Goal: Navigation & Orientation: Find specific page/section

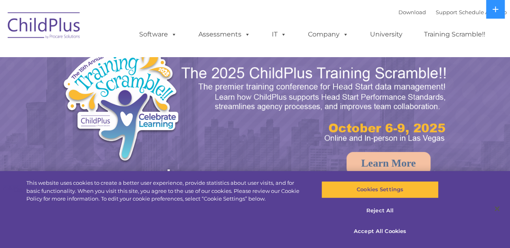
select select "MEDIUM"
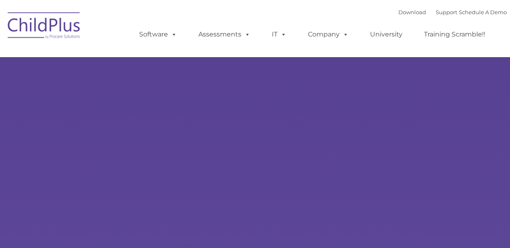
select select "MEDIUM"
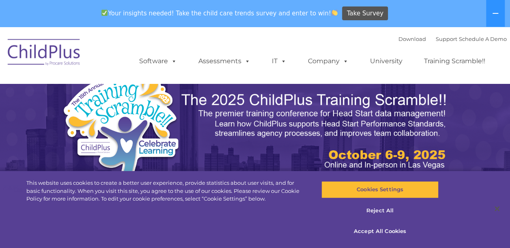
click at [105, 52] on div "Download Support | Schedule A Demo  MENU MENU Software ChildPlus: The original…" at bounding box center [255, 55] width 503 height 45
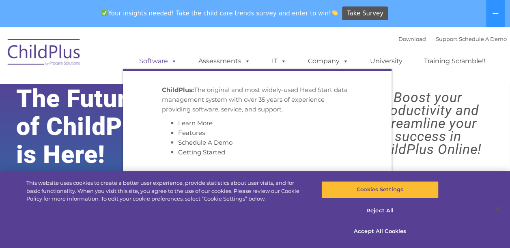
click at [156, 63] on link "Software" at bounding box center [158, 61] width 54 height 16
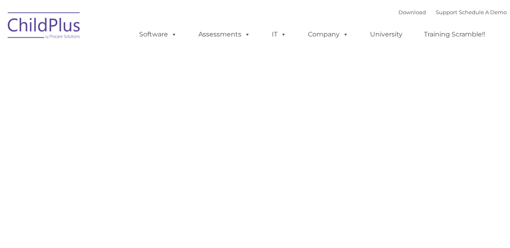
type input ""
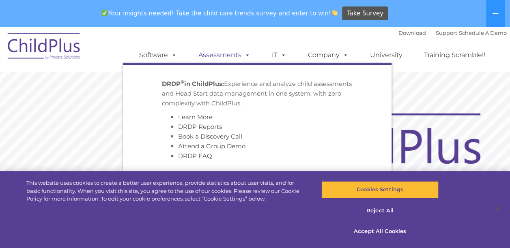
click at [228, 56] on link "Assessments" at bounding box center [224, 55] width 68 height 16
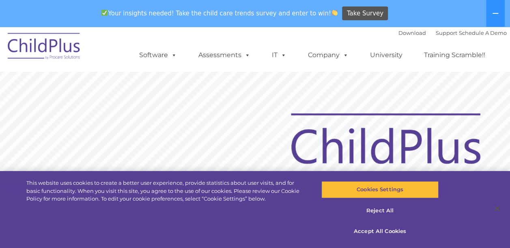
click at [105, 65] on div "Download Support | Schedule A Demo  MENU MENU Software ChildPlus: The original…" at bounding box center [255, 49] width 503 height 45
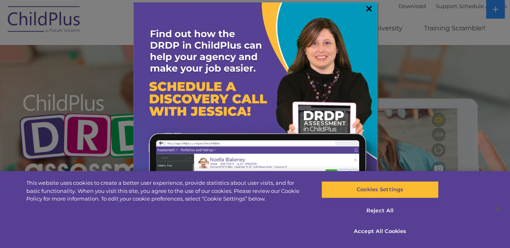
click at [366, 8] on link "×" at bounding box center [368, 8] width 9 height 8
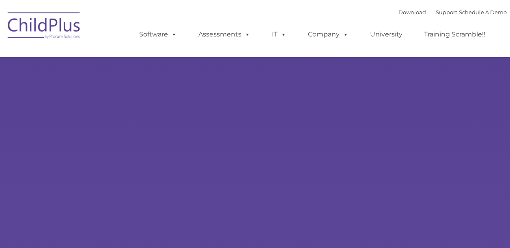
type input ""
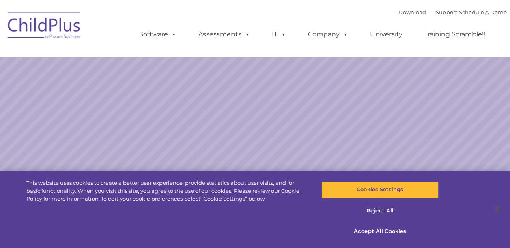
select select "MEDIUM"
